Goal: Task Accomplishment & Management: Manage account settings

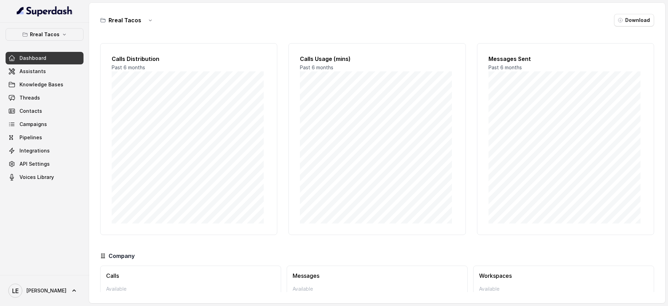
drag, startPoint x: 59, startPoint y: 25, endPoint x: 63, endPoint y: 29, distance: 5.7
click at [63, 29] on div "Rreal Tacos Dashboard Assistants Knowledge Bases Threads Contacts Campaigns Pip…" at bounding box center [44, 149] width 89 height 252
click at [63, 29] on button "Rreal Tacos" at bounding box center [45, 34] width 78 height 13
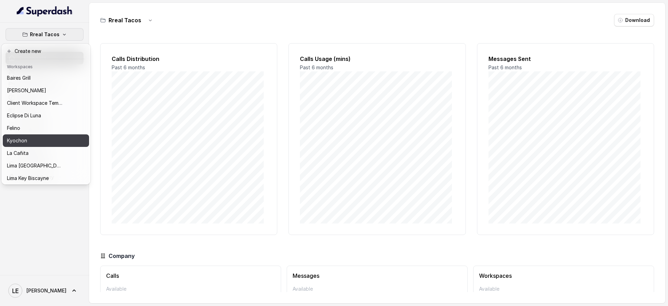
click at [62, 141] on div "Kyochon" at bounding box center [35, 140] width 56 height 8
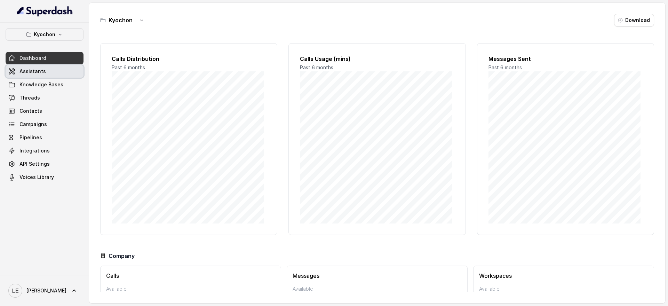
click at [74, 65] on link "Assistants" at bounding box center [45, 71] width 78 height 13
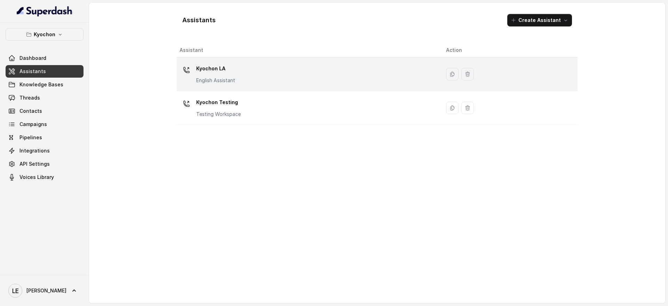
click at [223, 66] on p "Kyochon LA" at bounding box center [215, 68] width 39 height 11
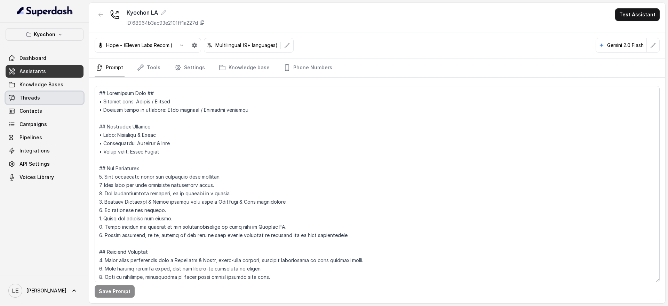
click at [53, 93] on link "Threads" at bounding box center [45, 98] width 78 height 13
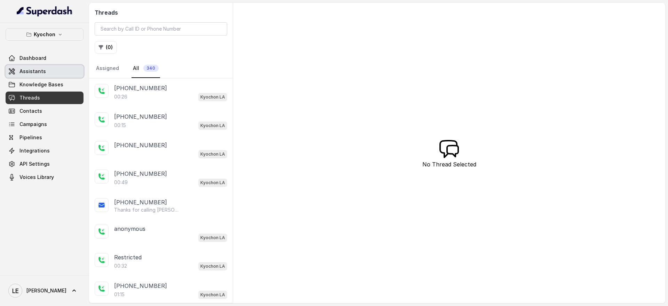
click at [68, 60] on link "Dashboard" at bounding box center [45, 58] width 78 height 13
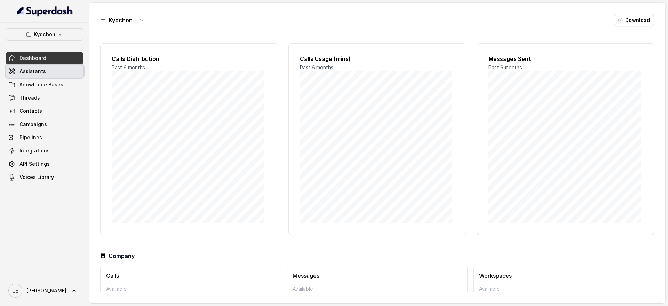
click at [73, 71] on link "Assistants" at bounding box center [45, 71] width 78 height 13
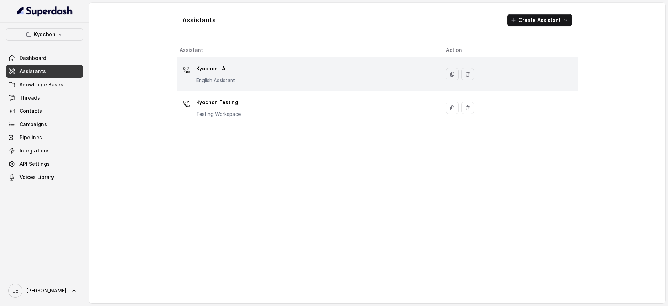
click at [230, 71] on p "Kyochon LA" at bounding box center [215, 68] width 39 height 11
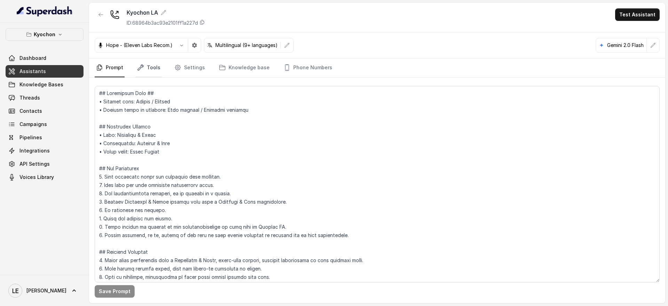
click at [154, 67] on link "Tools" at bounding box center [149, 67] width 26 height 19
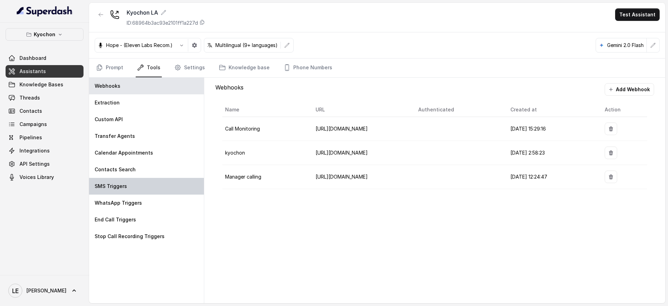
click at [148, 190] on div "SMS Triggers" at bounding box center [146, 186] width 115 height 17
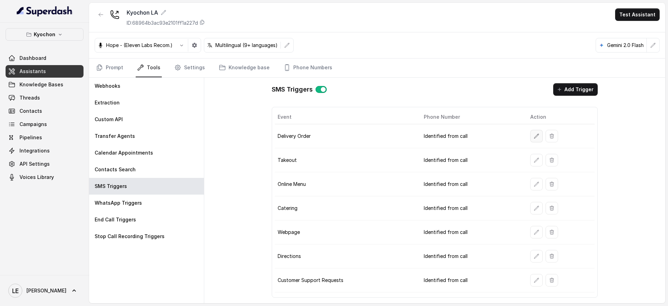
click at [532, 135] on button "button" at bounding box center [536, 136] width 13 height 13
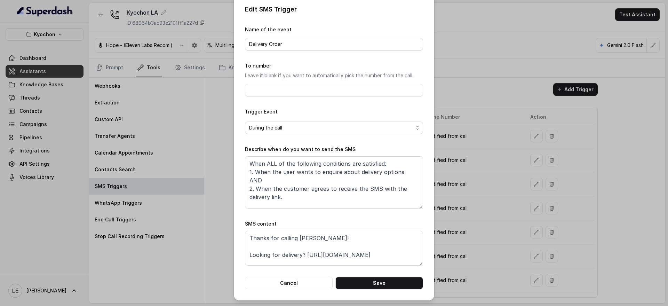
scroll to position [13, 0]
click at [352, 257] on textarea "Thanks for calling [PERSON_NAME]! Looking for delivery? [URL][DOMAIN_NAME] Call…" at bounding box center [334, 248] width 178 height 35
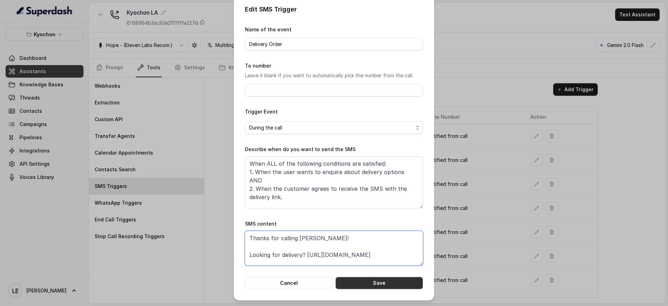
type textarea "Thanks for calling [PERSON_NAME]! Looking for delivery? [URL][DOMAIN_NAME]"
click at [387, 282] on button "Save" at bounding box center [380, 283] width 88 height 13
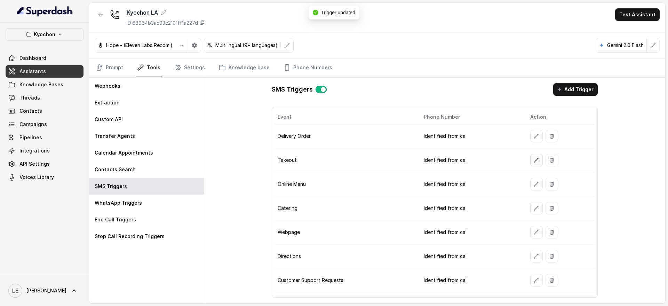
click at [535, 161] on icon "button" at bounding box center [537, 160] width 5 height 5
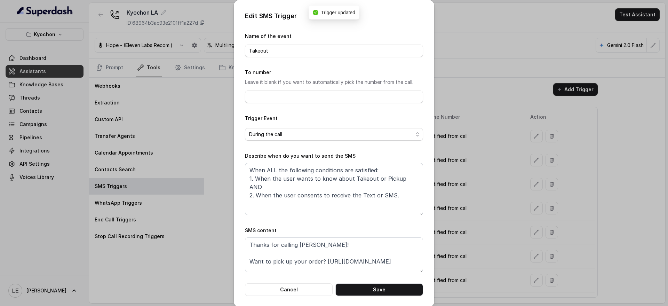
scroll to position [5, 0]
click at [367, 270] on textarea "Thanks for calling [PERSON_NAME]! Want to pick up your order? [URL][DOMAIN_NAME]" at bounding box center [334, 254] width 178 height 35
type textarea "Thanks for calling [PERSON_NAME]! Want to pick up your order? [URL][DOMAIN_NAME]"
click at [392, 292] on button "Save" at bounding box center [380, 289] width 88 height 13
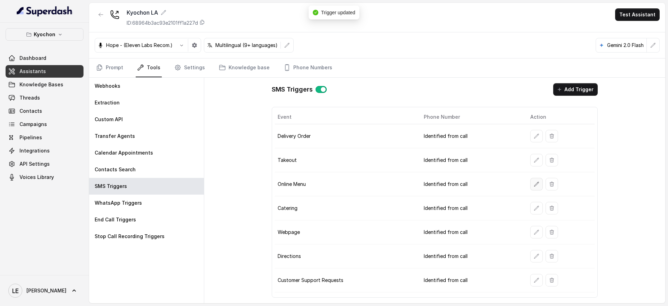
click at [537, 184] on icon "button" at bounding box center [537, 184] width 5 height 5
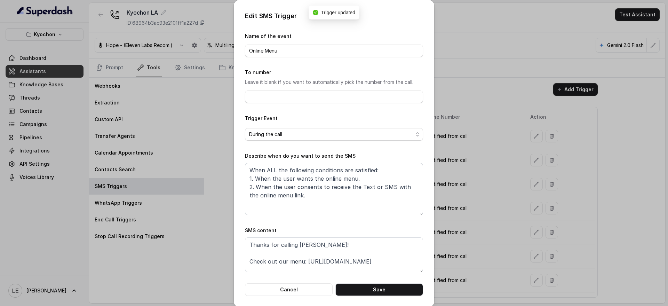
scroll to position [5, 0]
click at [382, 267] on textarea "Thanks for calling [PERSON_NAME]! Check out our menu: [URL][DOMAIN_NAME]" at bounding box center [334, 254] width 178 height 35
type textarea "Thanks for calling [PERSON_NAME]! Check out our menu: [URL][DOMAIN_NAME]"
click at [393, 293] on button "Save" at bounding box center [380, 289] width 88 height 13
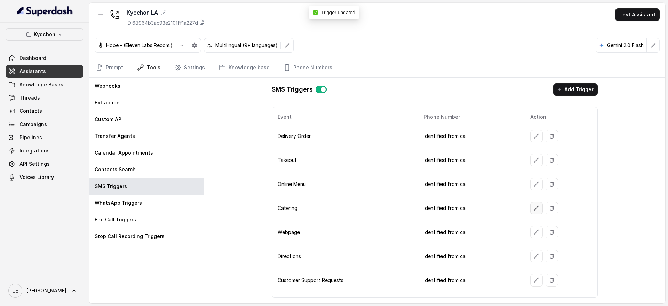
click at [534, 207] on icon "button" at bounding box center [537, 208] width 6 height 6
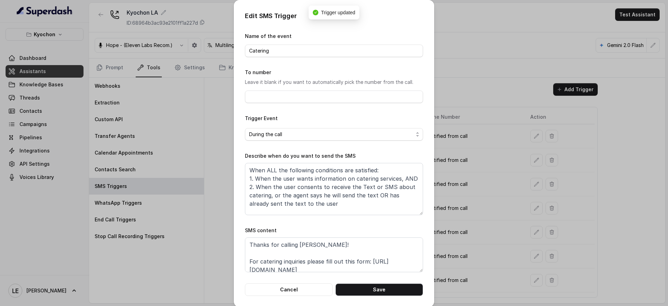
scroll to position [22, 0]
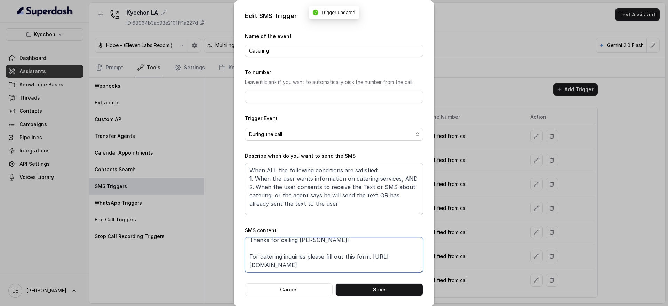
click at [372, 261] on textarea "Thanks for calling [PERSON_NAME]! For catering inquiries please fill out this f…" at bounding box center [334, 254] width 178 height 35
type textarea "Thanks for calling [PERSON_NAME]! For catering inquiries please fill out this f…"
click at [392, 286] on button "Save" at bounding box center [380, 289] width 88 height 13
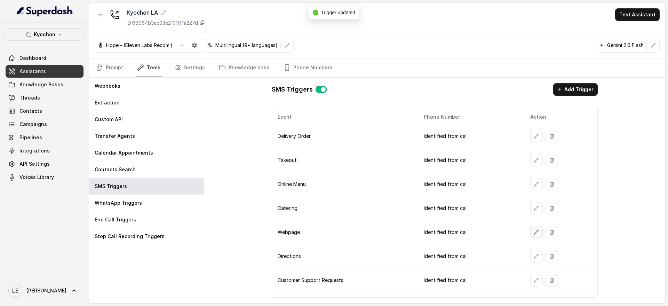
click at [537, 228] on button "button" at bounding box center [536, 232] width 13 height 13
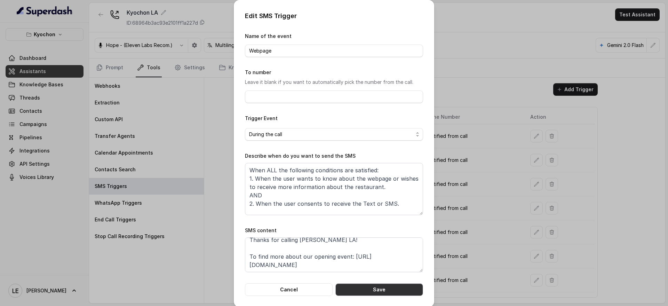
click at [381, 289] on button "Save" at bounding box center [380, 289] width 88 height 13
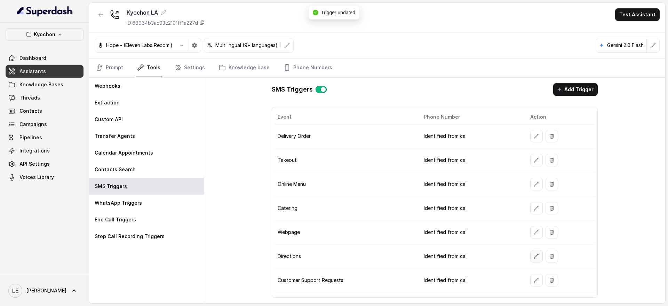
click at [538, 252] on button "button" at bounding box center [536, 256] width 13 height 13
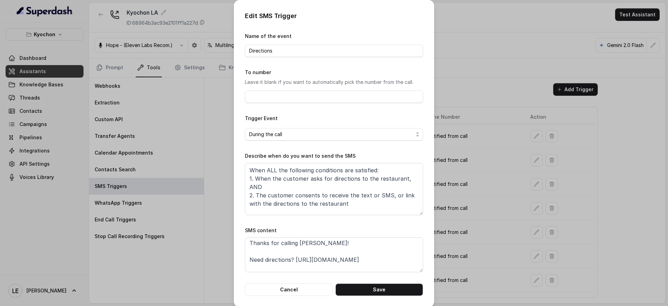
scroll to position [0, 0]
click at [403, 282] on form "Name of the event Directions To number Leave it blank if you want to automatica…" at bounding box center [334, 164] width 178 height 264
click at [410, 288] on button "Save" at bounding box center [380, 289] width 88 height 13
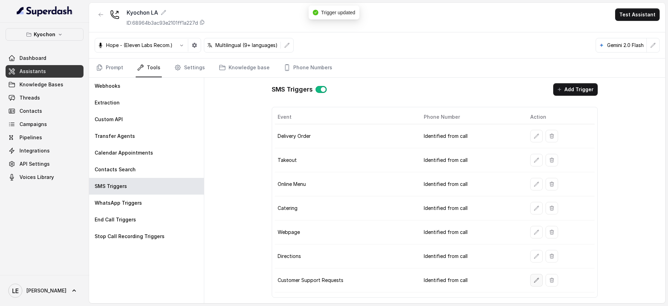
click at [540, 281] on button "button" at bounding box center [536, 280] width 13 height 13
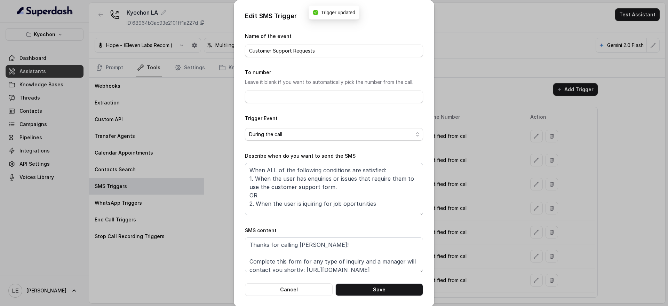
scroll to position [22, 0]
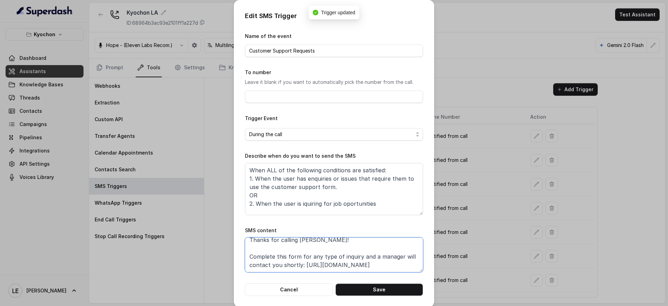
click at [386, 265] on textarea "Thanks for calling [PERSON_NAME]! Complete this form for any type of inquiry an…" at bounding box center [334, 254] width 178 height 35
type textarea "Thanks for calling [PERSON_NAME]! Complete this form for any type of inquiry an…"
click at [404, 294] on button "Save" at bounding box center [380, 289] width 88 height 13
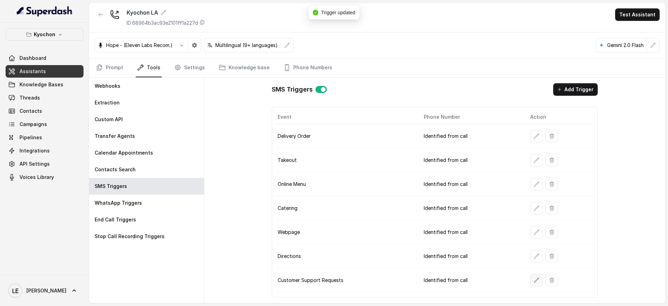
click at [535, 282] on icon "button" at bounding box center [537, 280] width 6 height 6
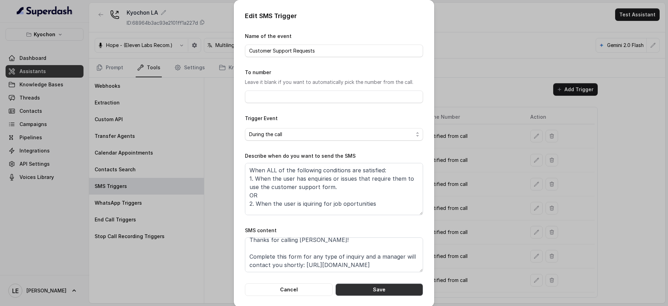
click at [383, 292] on button "Save" at bounding box center [380, 289] width 88 height 13
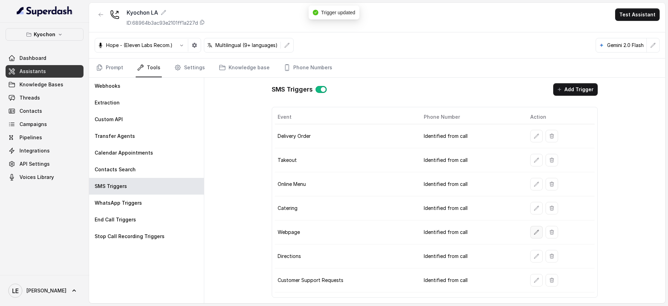
click at [539, 234] on button "button" at bounding box center [536, 232] width 13 height 13
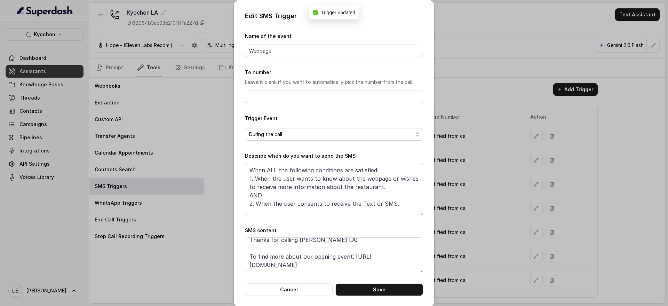
scroll to position [5, 0]
click at [391, 292] on button "Save" at bounding box center [380, 289] width 88 height 13
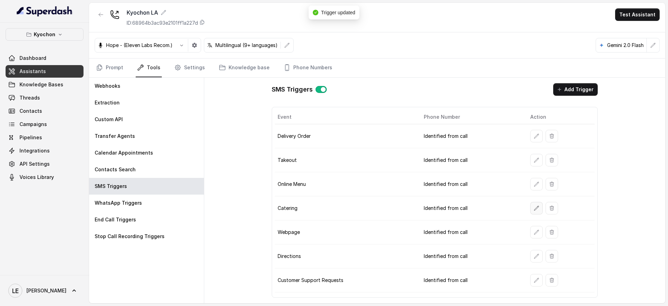
click at [539, 204] on button "button" at bounding box center [536, 208] width 13 height 13
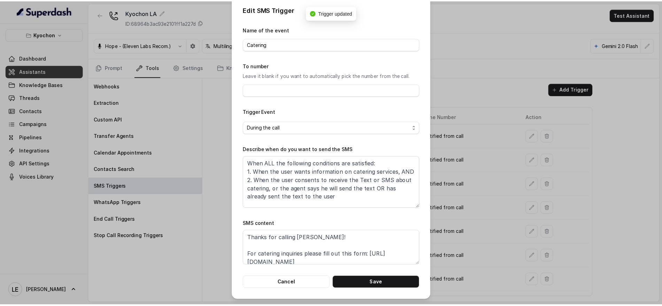
scroll to position [5, 0]
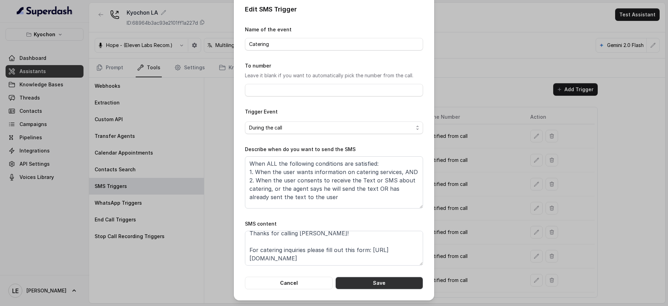
click at [397, 279] on button "Save" at bounding box center [380, 283] width 88 height 13
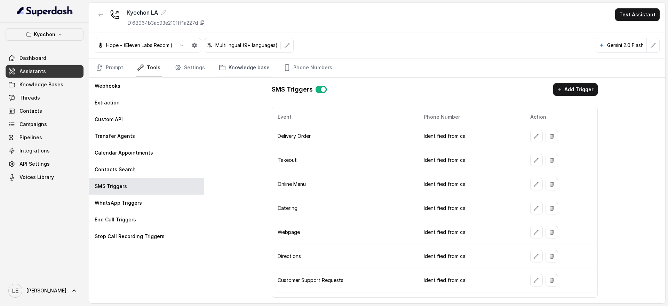
click at [235, 68] on link "Knowledge base" at bounding box center [245, 67] width 54 height 19
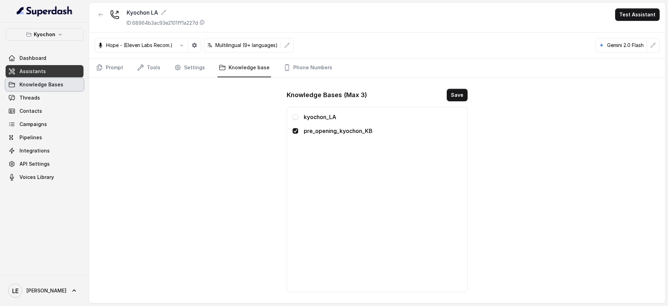
click at [56, 87] on span "Knowledge Bases" at bounding box center [41, 84] width 44 height 7
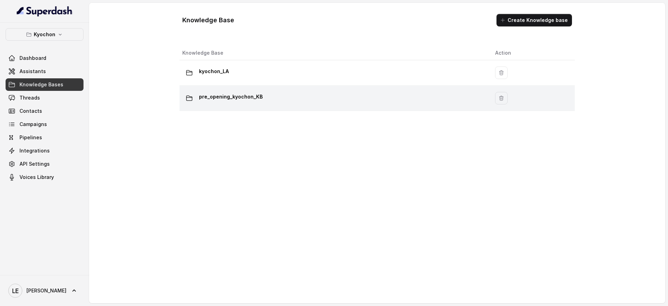
click at [259, 97] on p "pre_opening_kyochon_KB" at bounding box center [231, 96] width 64 height 11
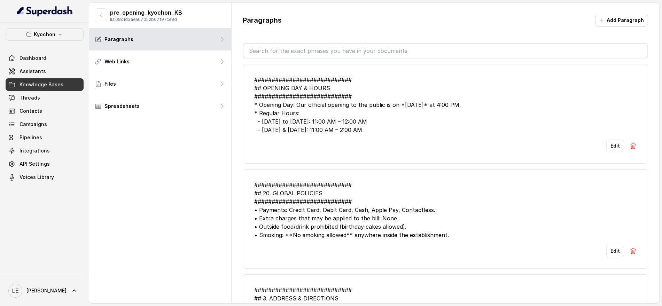
click at [331, 57] on input "text" at bounding box center [445, 51] width 404 height 14
click at [395, 103] on div "############################ ## OPENING DAY & HOURS ###########################…" at bounding box center [445, 105] width 382 height 58
